Goal: Task Accomplishment & Management: Manage account settings

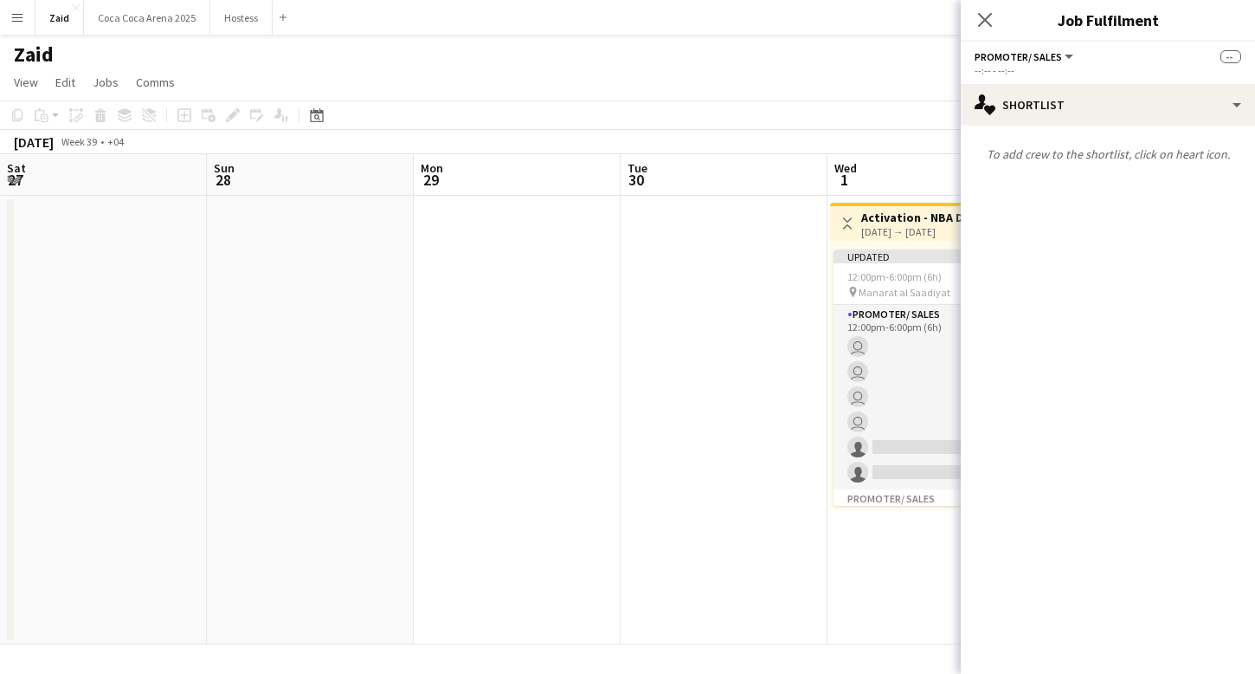
scroll to position [0, 408]
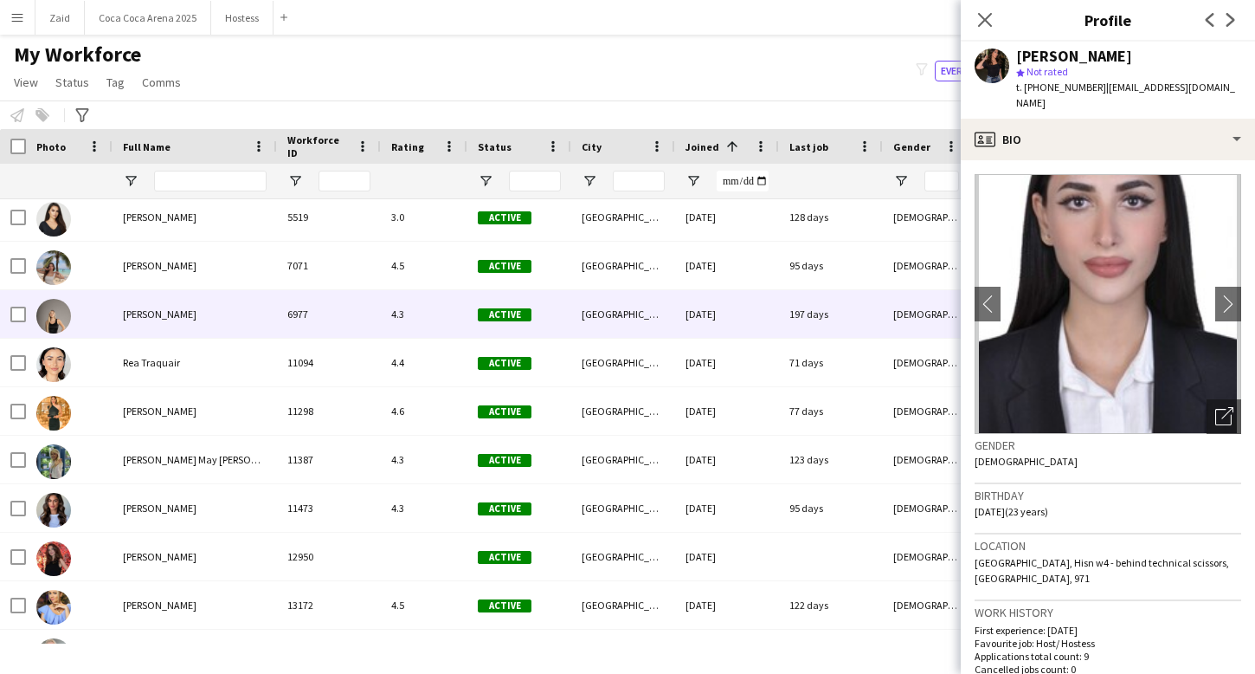
scroll to position [475, 0]
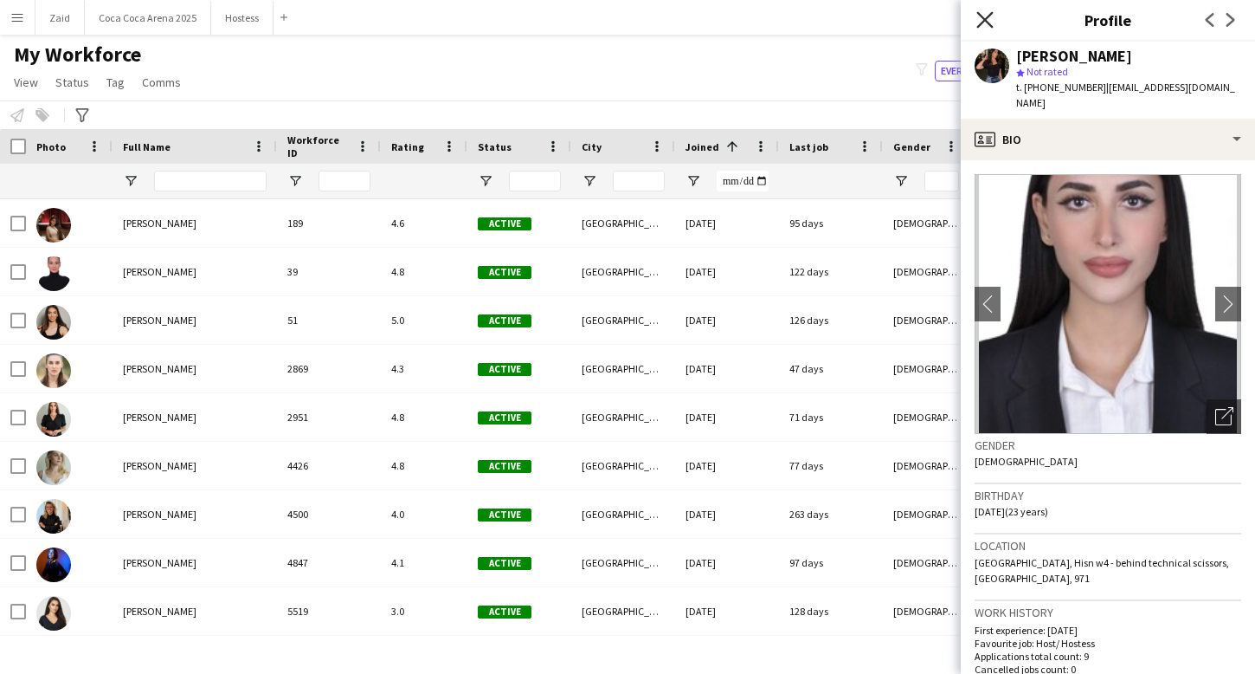
click at [983, 17] on icon at bounding box center [985, 19] width 16 height 16
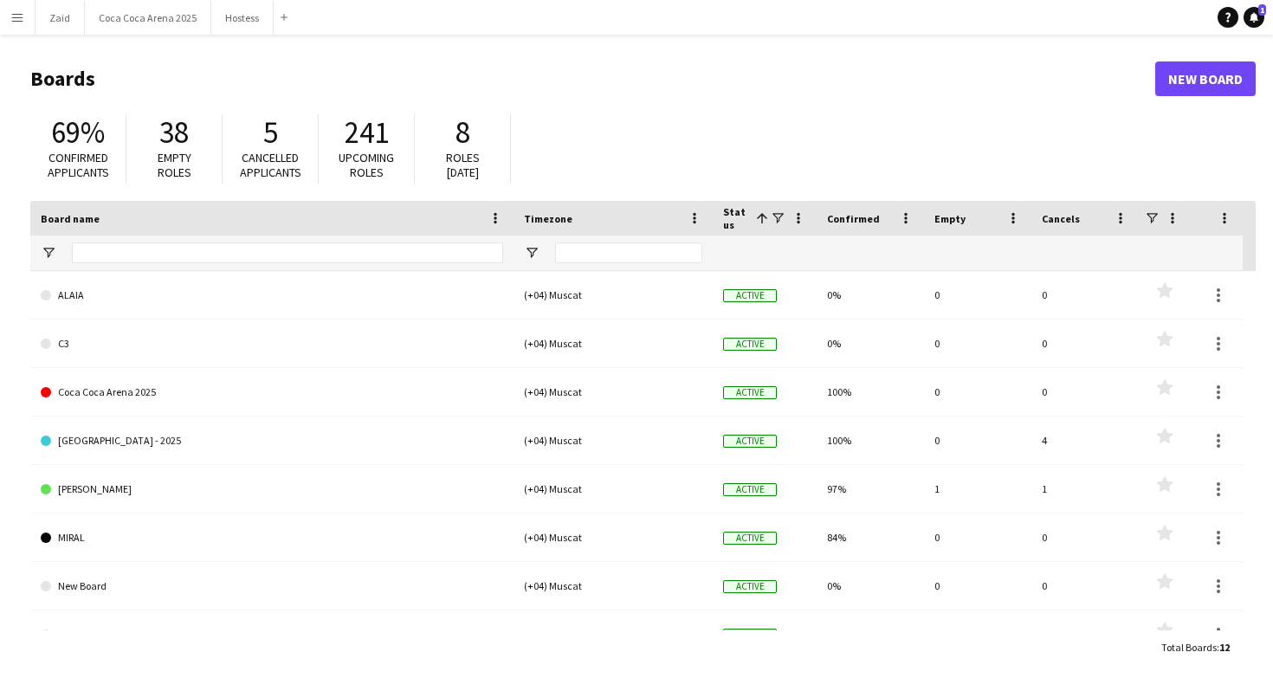
click at [25, 10] on button "Menu" at bounding box center [17, 17] width 35 height 35
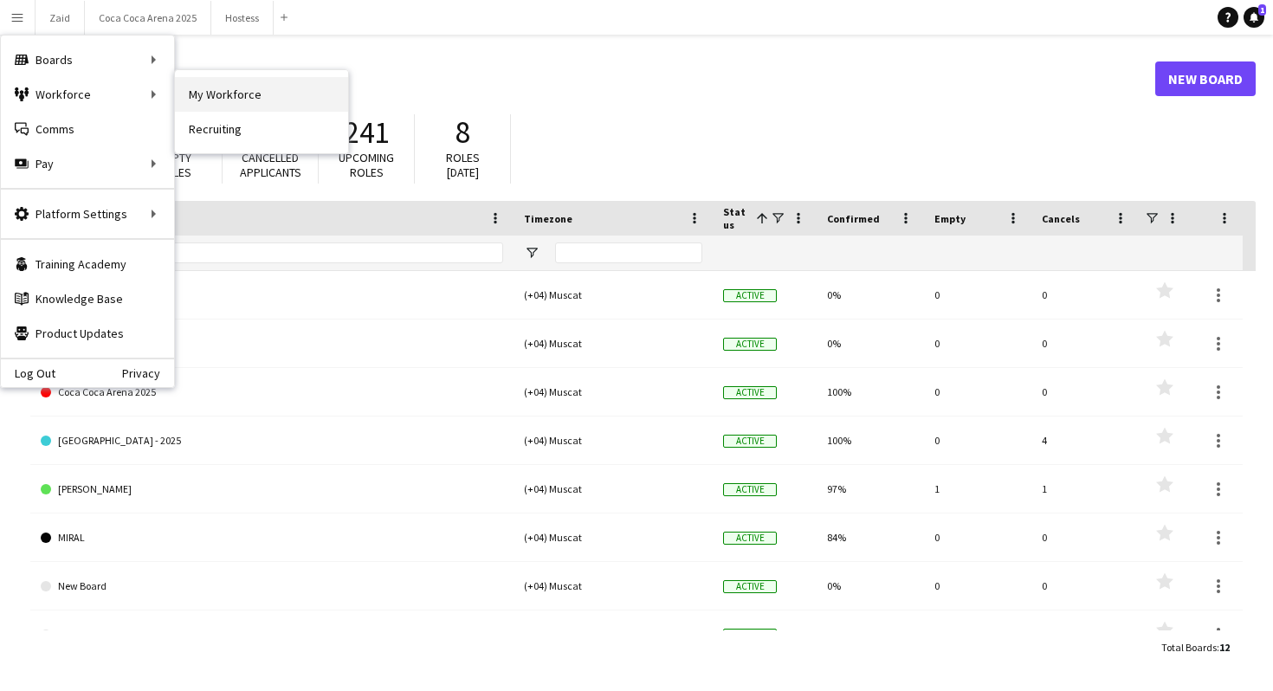
click at [185, 81] on link "My Workforce" at bounding box center [261, 94] width 173 height 35
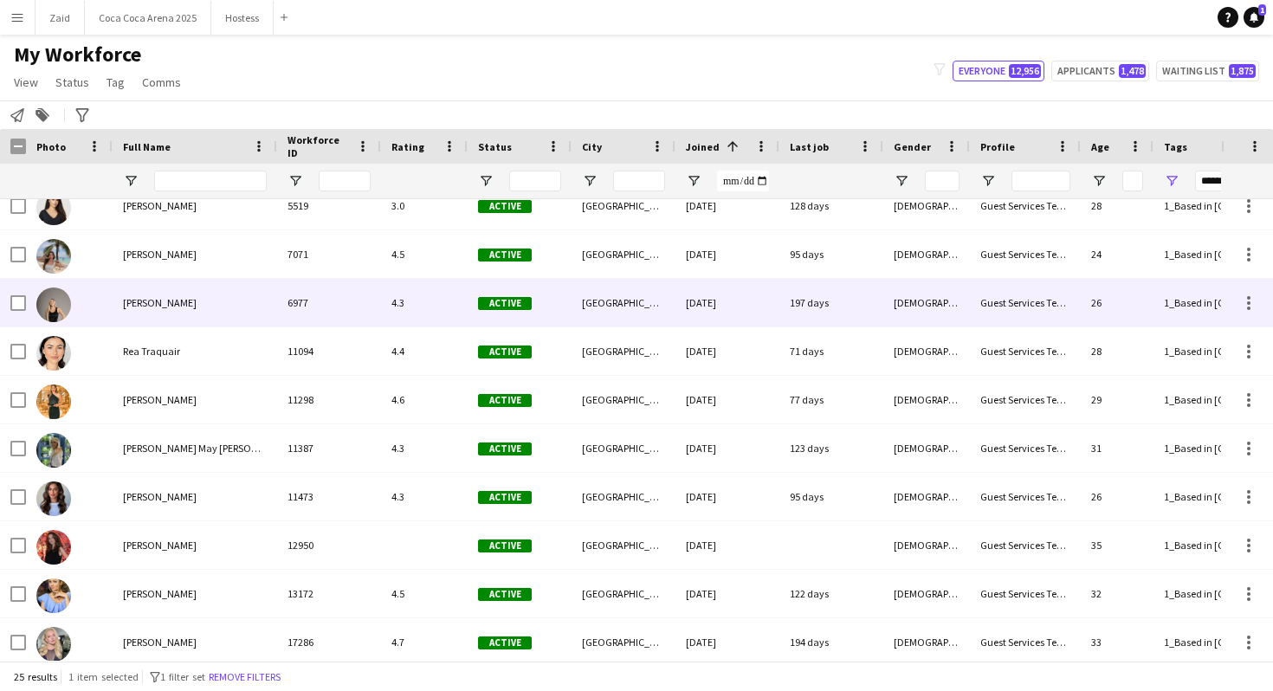
scroll to position [424, 0]
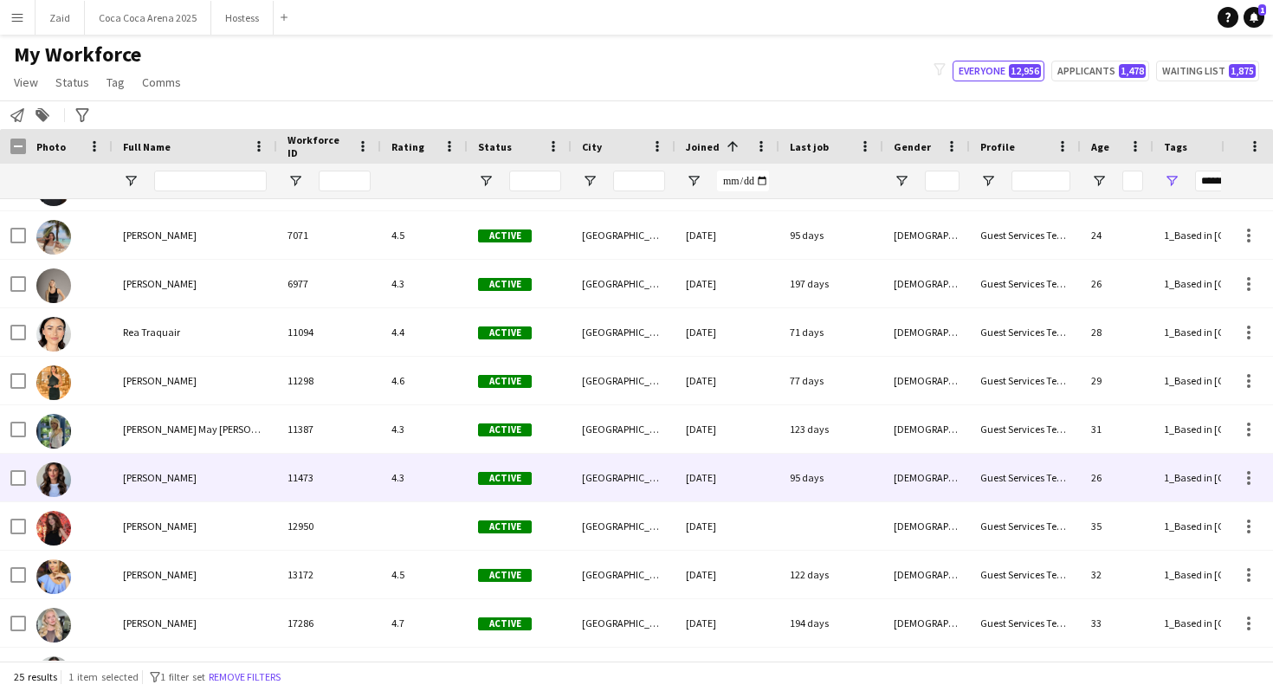
click at [26, 470] on div at bounding box center [69, 478] width 87 height 48
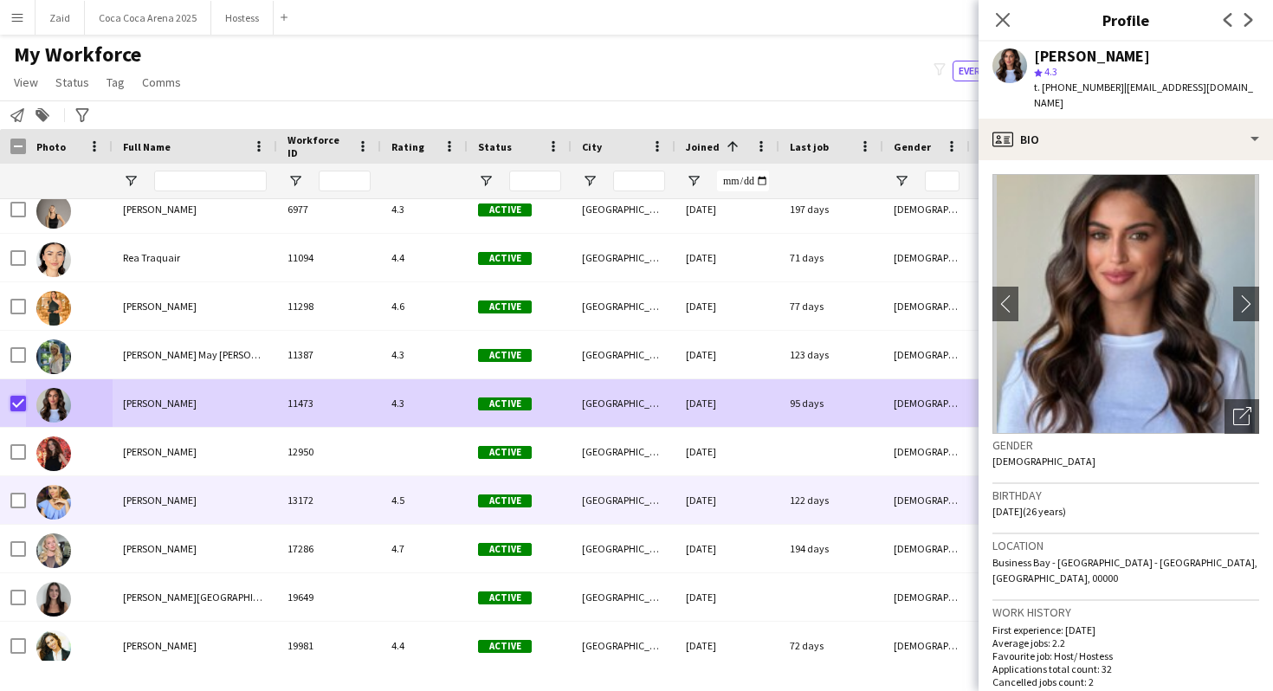
scroll to position [514, 0]
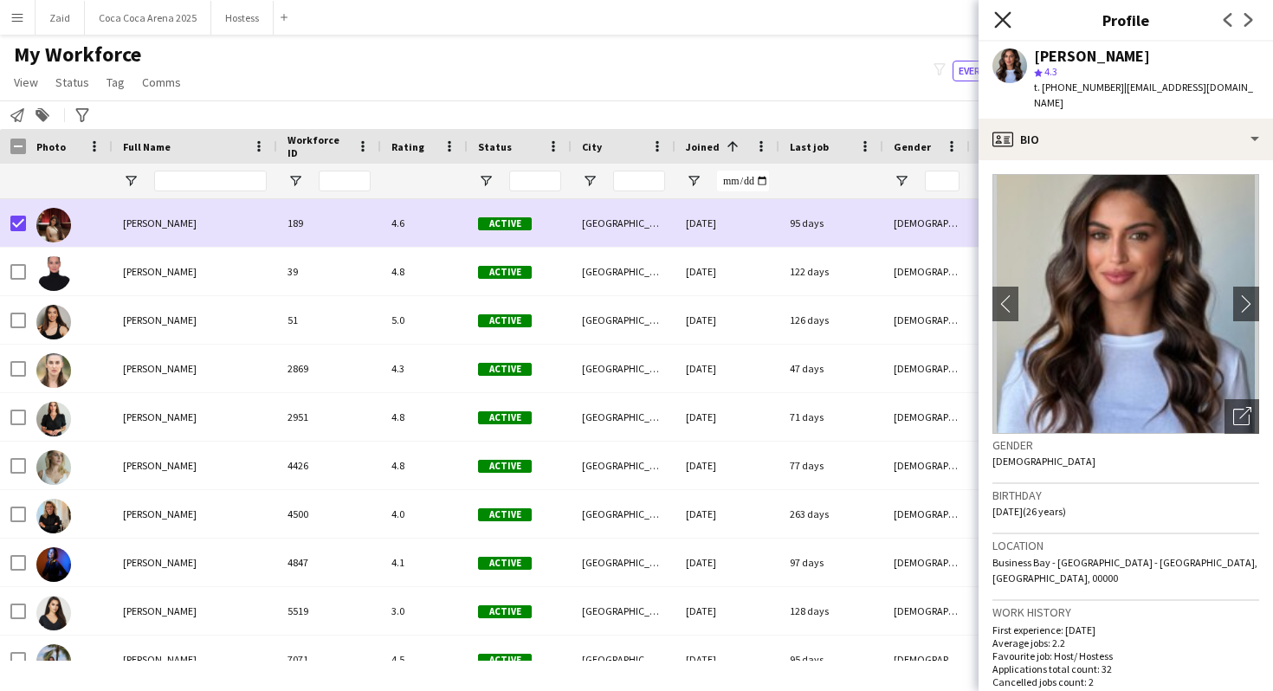
click at [1002, 16] on icon "Close pop-in" at bounding box center [1002, 19] width 16 height 16
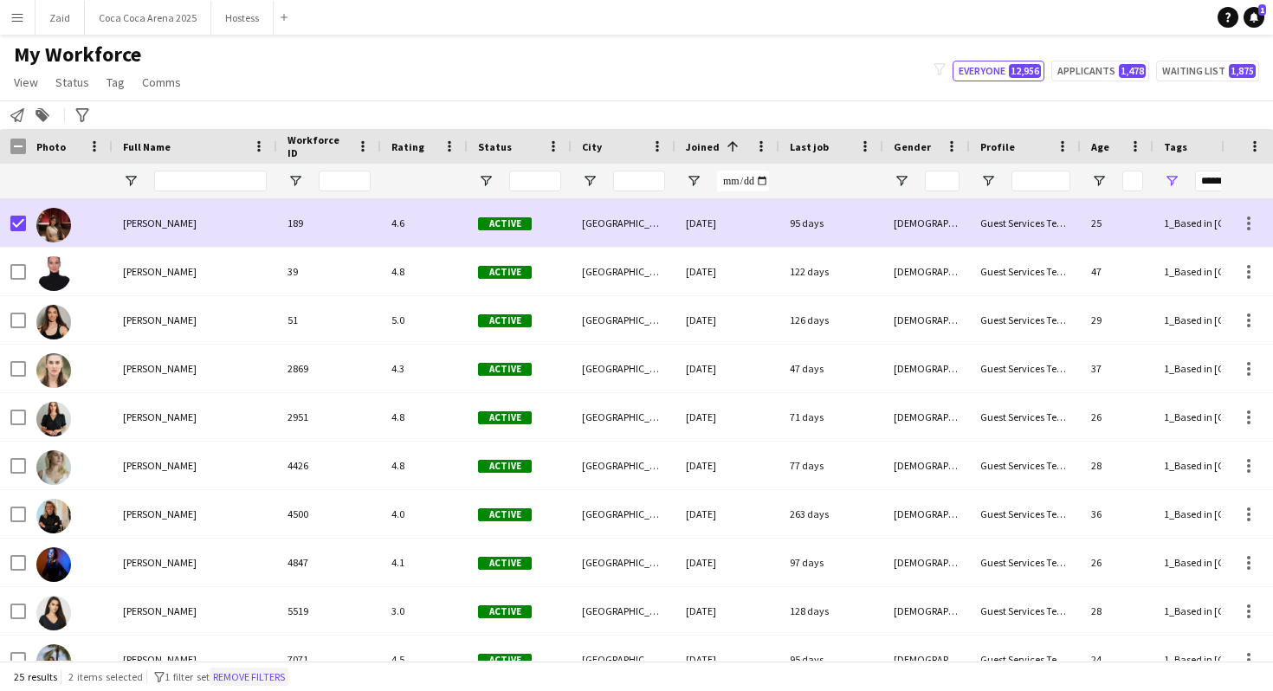
click at [281, 673] on button "Remove filters" at bounding box center [249, 677] width 79 height 19
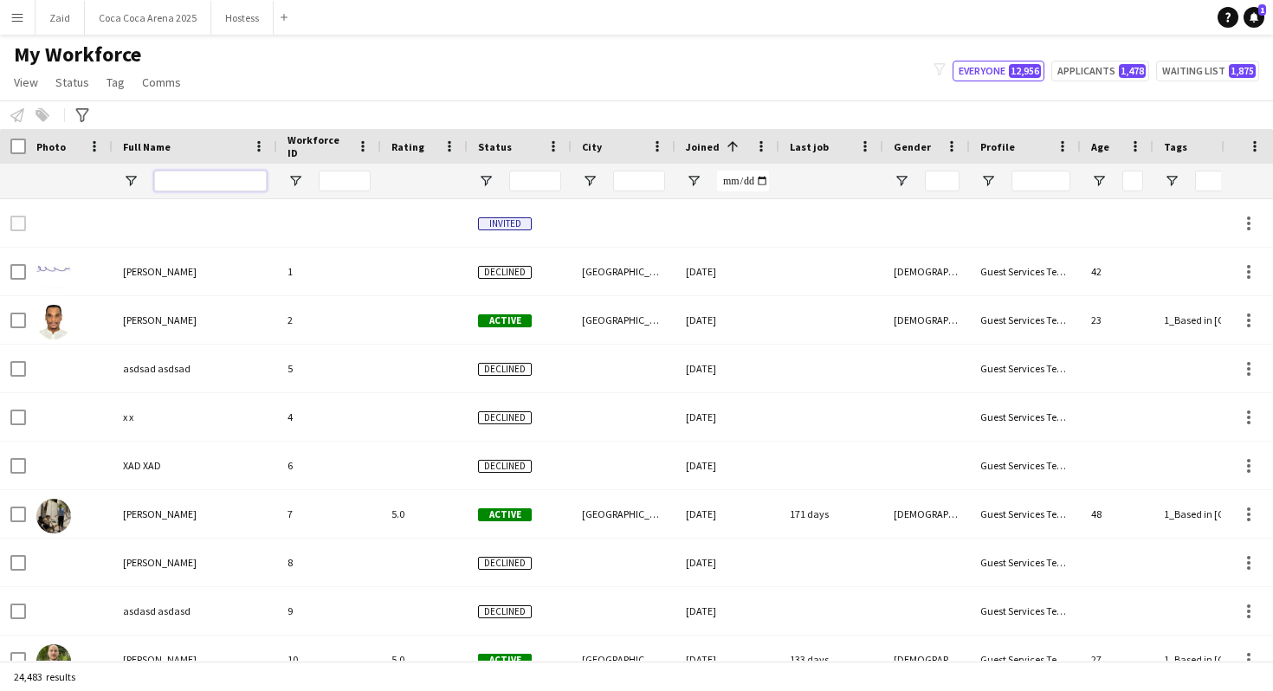
click at [216, 182] on input "Full Name Filter Input" at bounding box center [210, 181] width 113 height 21
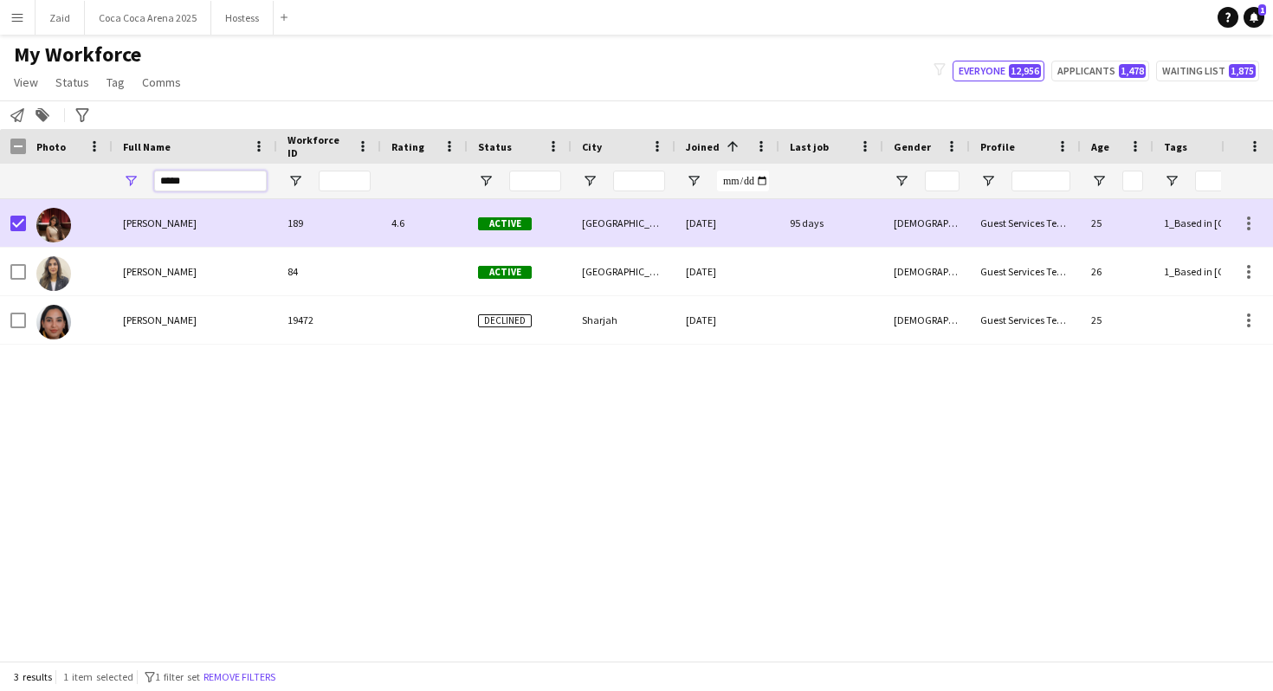
click at [177, 181] on input "*****" at bounding box center [210, 181] width 113 height 21
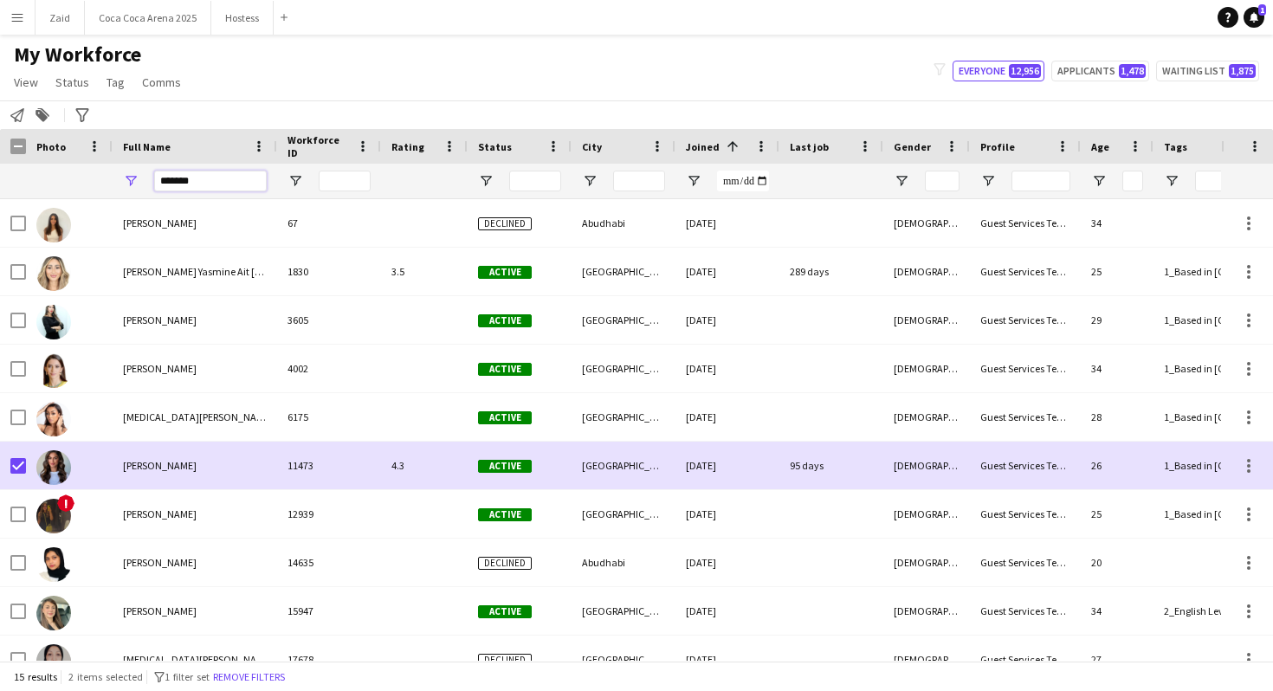
click at [237, 176] on input "*******" at bounding box center [210, 181] width 113 height 21
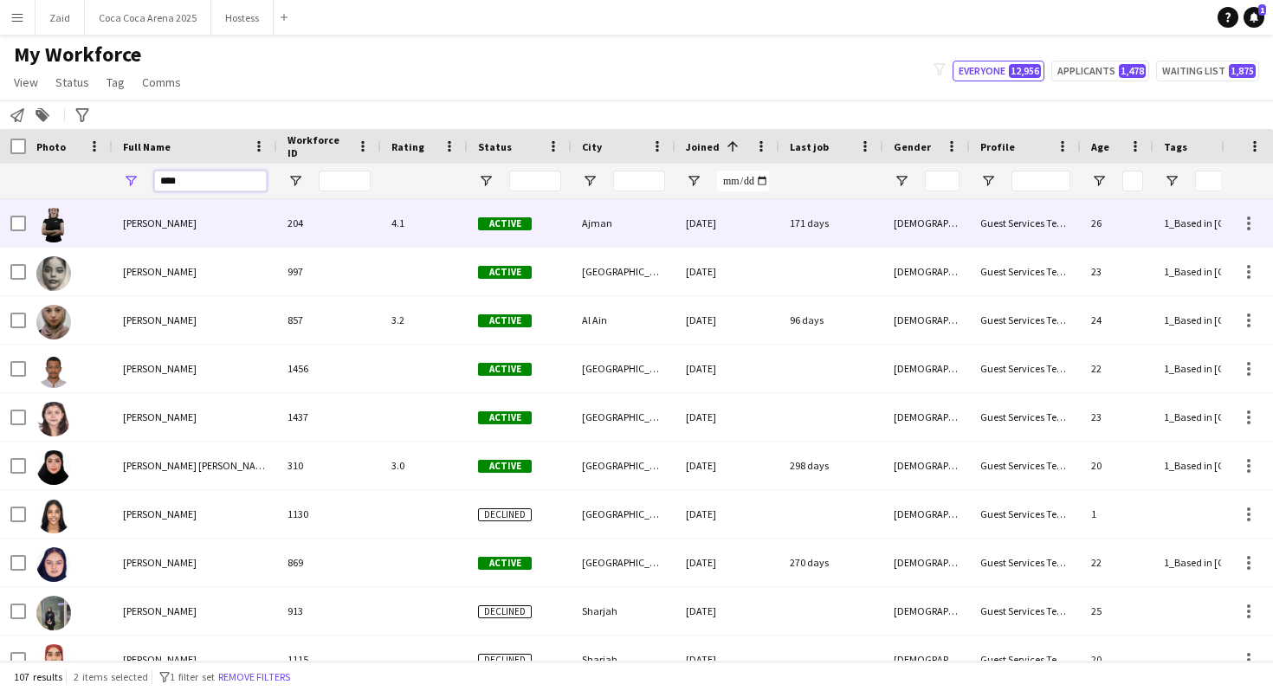
type input "****"
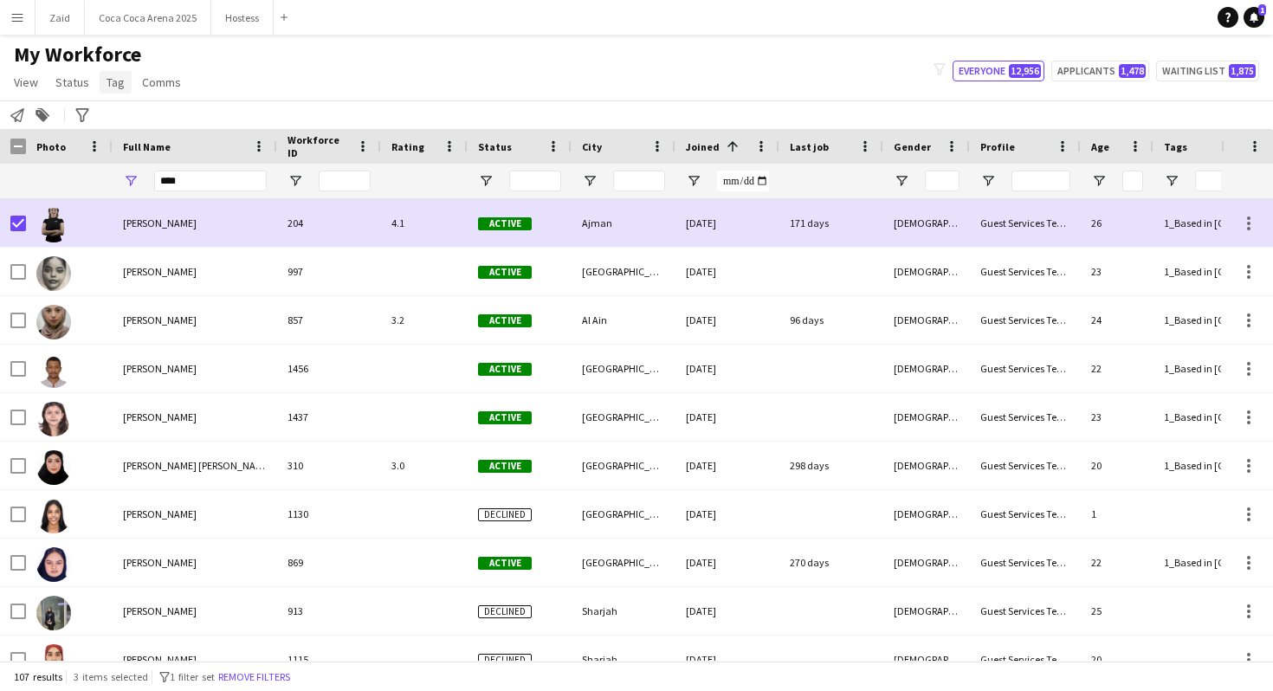
click at [121, 81] on span "Tag" at bounding box center [115, 82] width 18 height 16
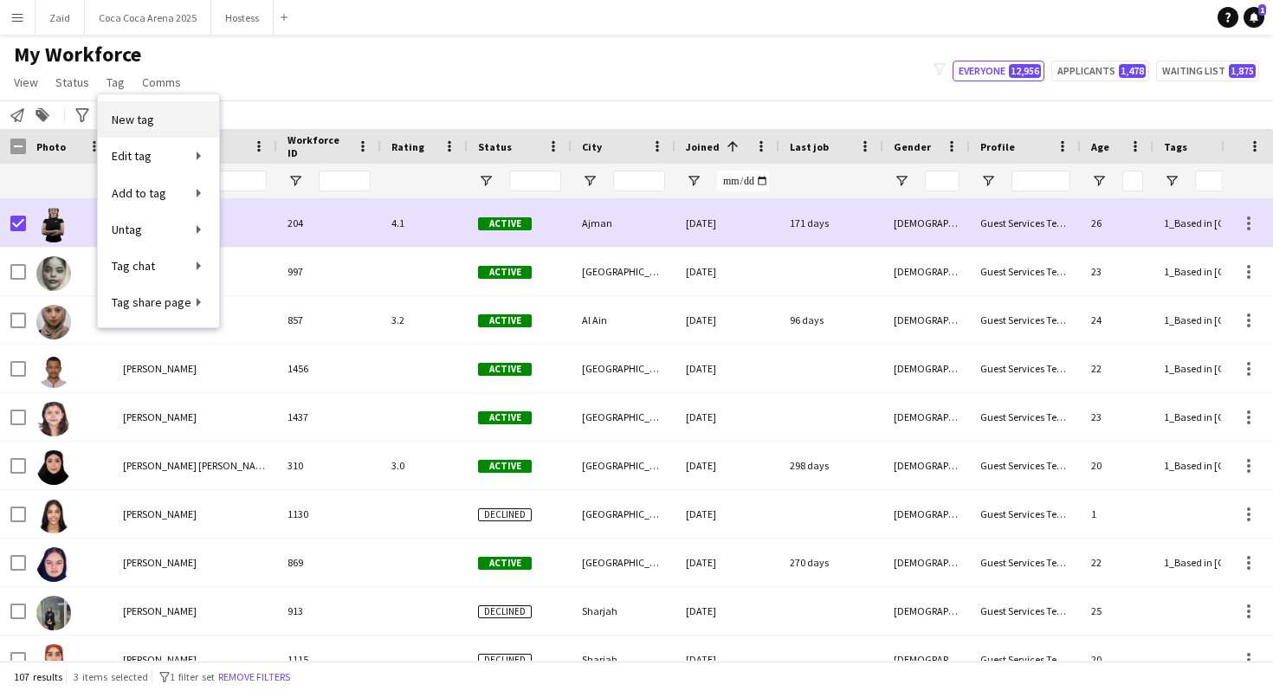
click at [173, 111] on link "New tag" at bounding box center [158, 119] width 121 height 36
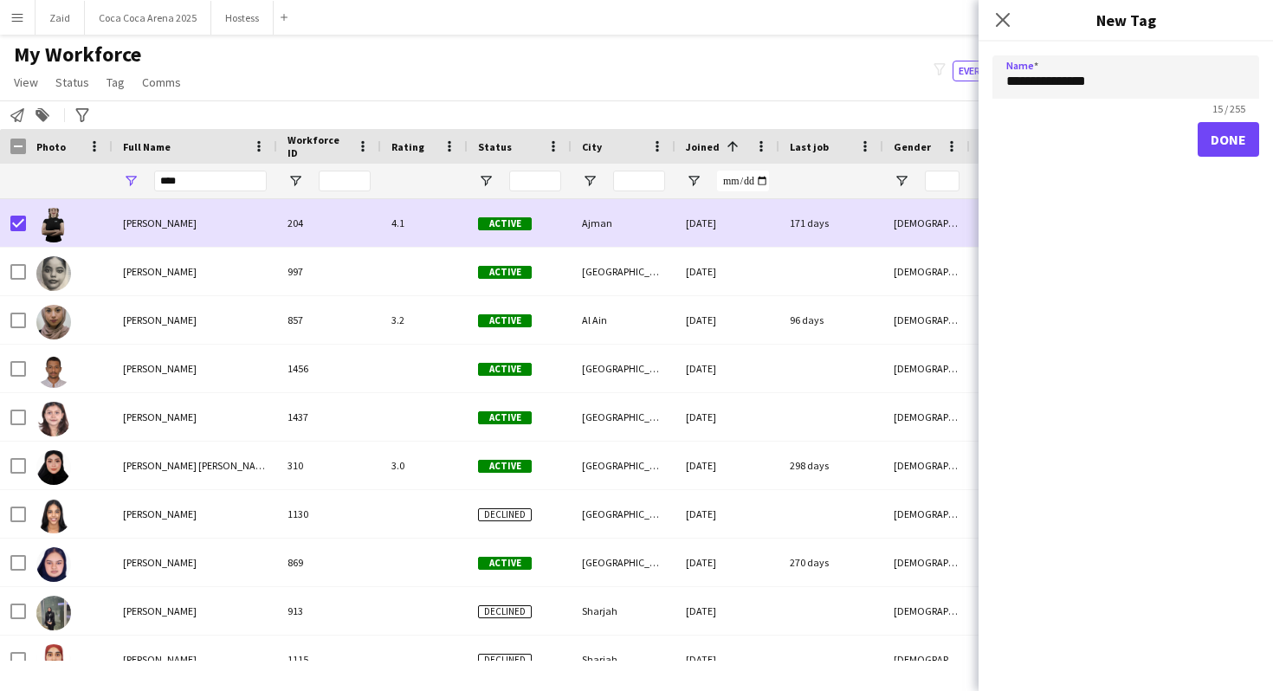
type input "**********"
click at [1233, 136] on button "Done" at bounding box center [1227, 139] width 61 height 35
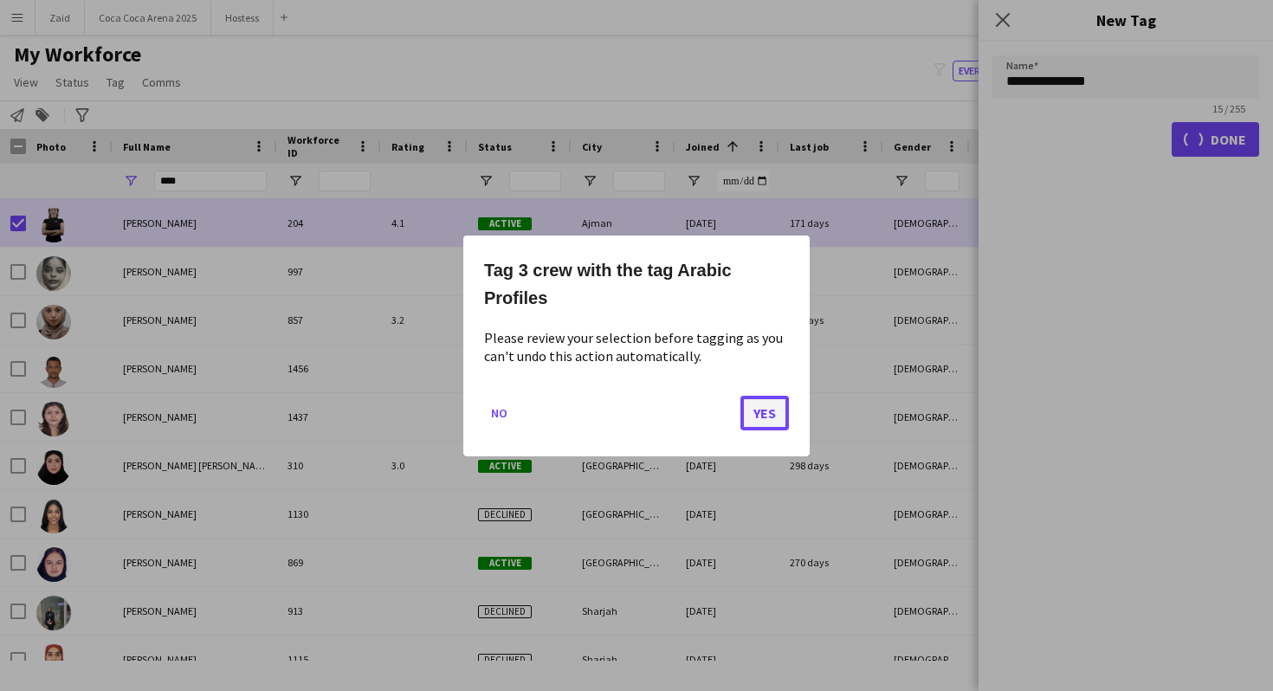
click at [753, 417] on button "Yes" at bounding box center [764, 412] width 48 height 35
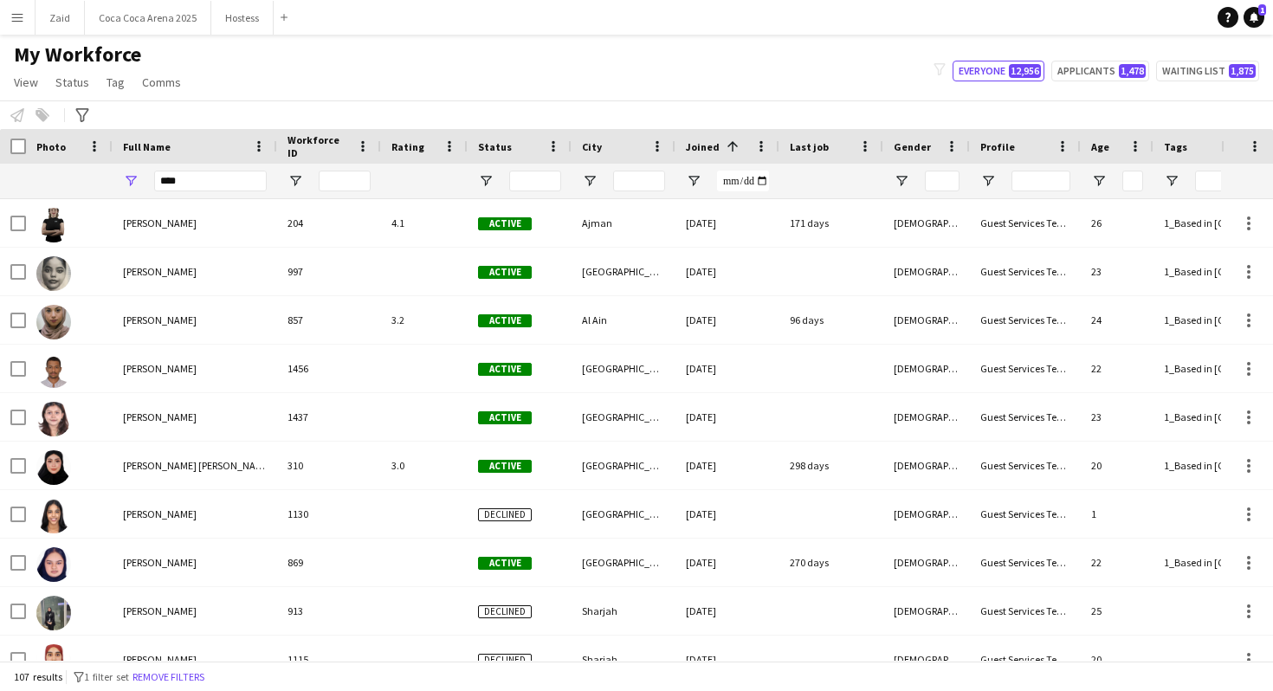
click at [111, 94] on app-page-menu "View Views Default view New view Update view Delete view Edit name Customise vi…" at bounding box center [99, 84] width 198 height 33
click at [111, 87] on span "Tag" at bounding box center [115, 82] width 18 height 16
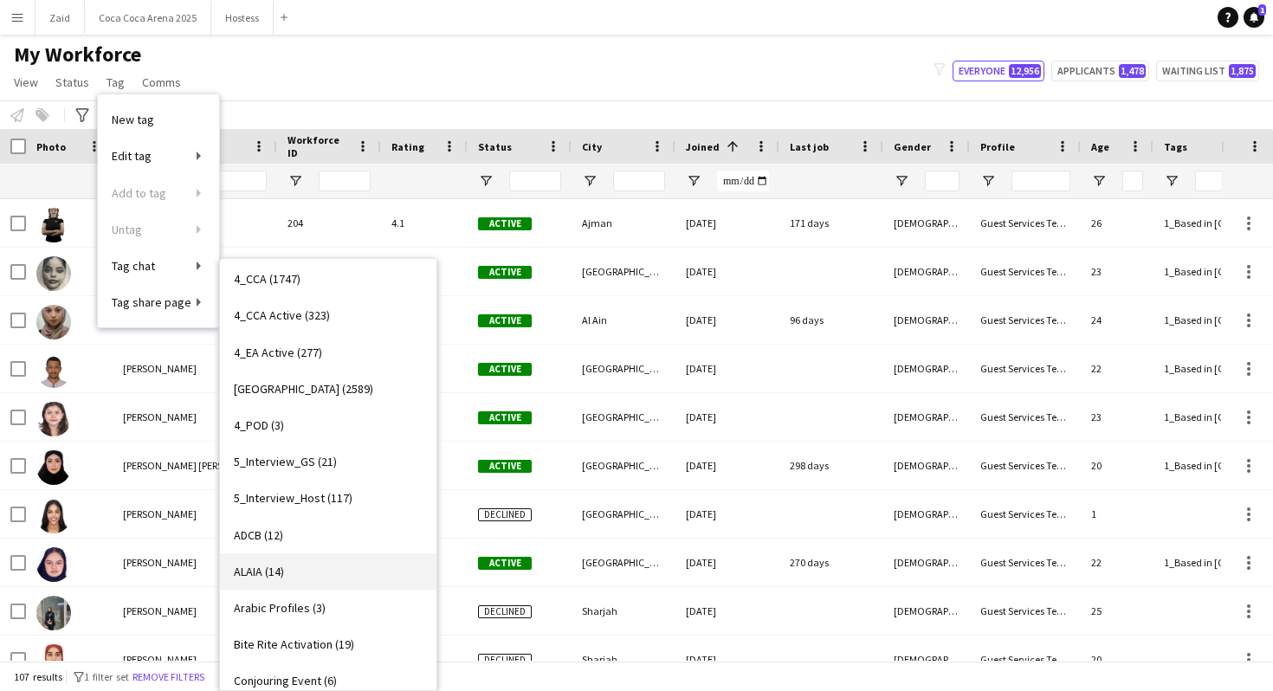
scroll to position [226, 0]
click at [327, 612] on link "Arabic Profiles (3)" at bounding box center [328, 606] width 216 height 36
